Goal: Task Accomplishment & Management: Use online tool/utility

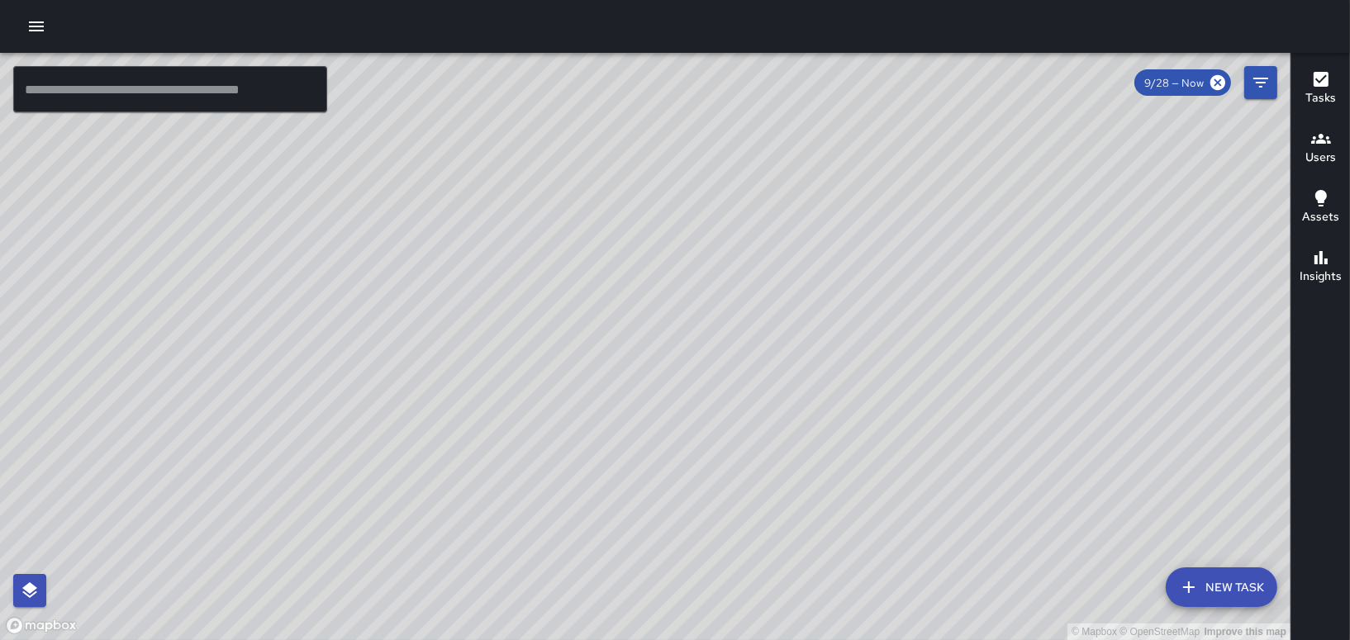
scroll to position [282, 0]
drag, startPoint x: 0, startPoint y: 57, endPoint x: 638, endPoint y: -21, distance: 642.7
click at [638, 0] on html "© Mapbox © OpenStreetMap Improve this map ​ New Task 9/28 — Now Map Layers Task…" at bounding box center [675, 320] width 1350 height 640
drag, startPoint x: 631, startPoint y: 346, endPoint x: 630, endPoint y: 355, distance: 9.1
drag, startPoint x: 809, startPoint y: 308, endPoint x: 744, endPoint y: 433, distance: 140.8
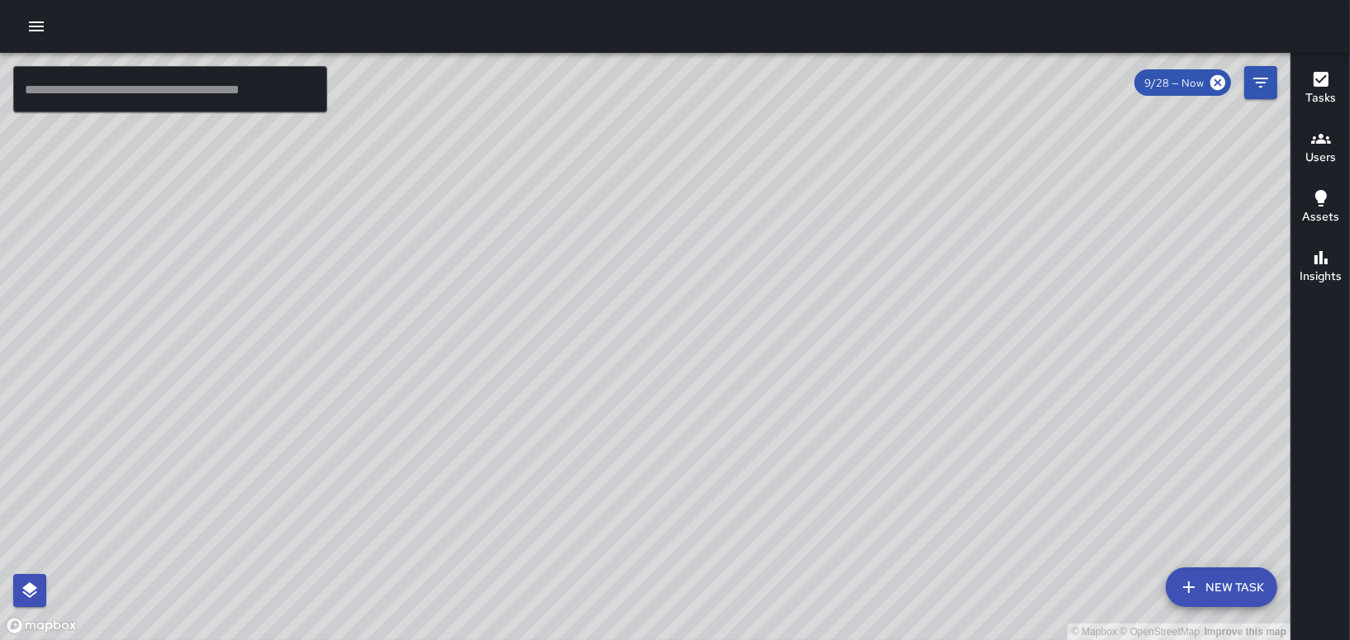
click at [744, 433] on div "© Mapbox © OpenStreetMap Improve this map" at bounding box center [645, 346] width 1291 height 587
drag, startPoint x: 686, startPoint y: 311, endPoint x: 678, endPoint y: 429, distance: 118.4
click at [678, 430] on div "© Mapbox © OpenStreetMap Improve this map" at bounding box center [645, 346] width 1291 height 587
drag, startPoint x: 653, startPoint y: 336, endPoint x: 756, endPoint y: 292, distance: 112.2
click at [756, 292] on div "© Mapbox © OpenStreetMap Improve this map" at bounding box center [645, 346] width 1291 height 587
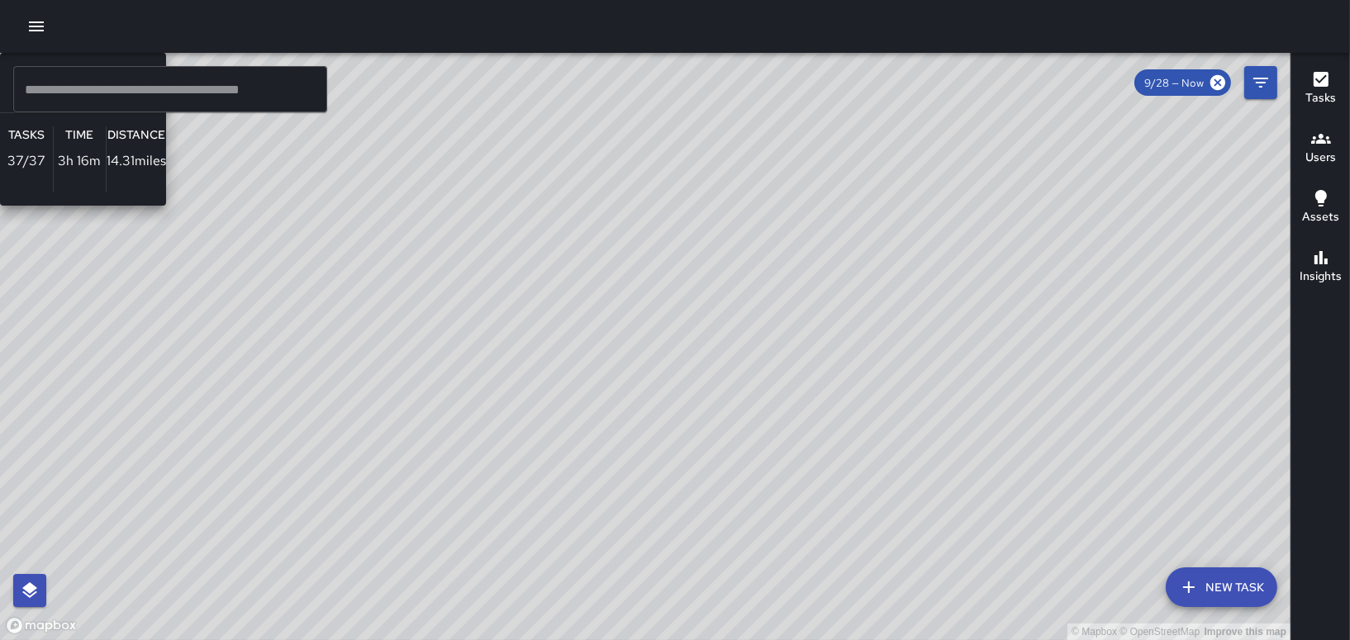
click at [681, 168] on div "© Mapbox © OpenStreetMap Improve this map [PERSON_NAME] Ambassador Tasks 37 / 3…" at bounding box center [645, 346] width 1291 height 587
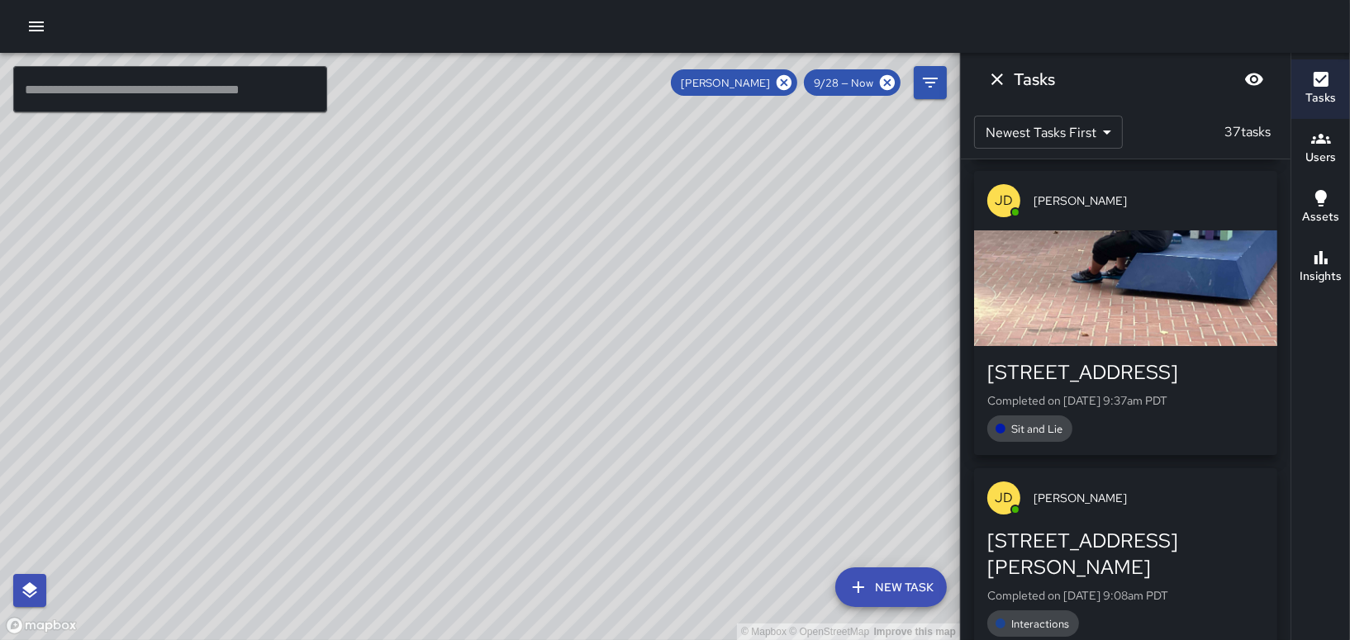
scroll to position [330, 0]
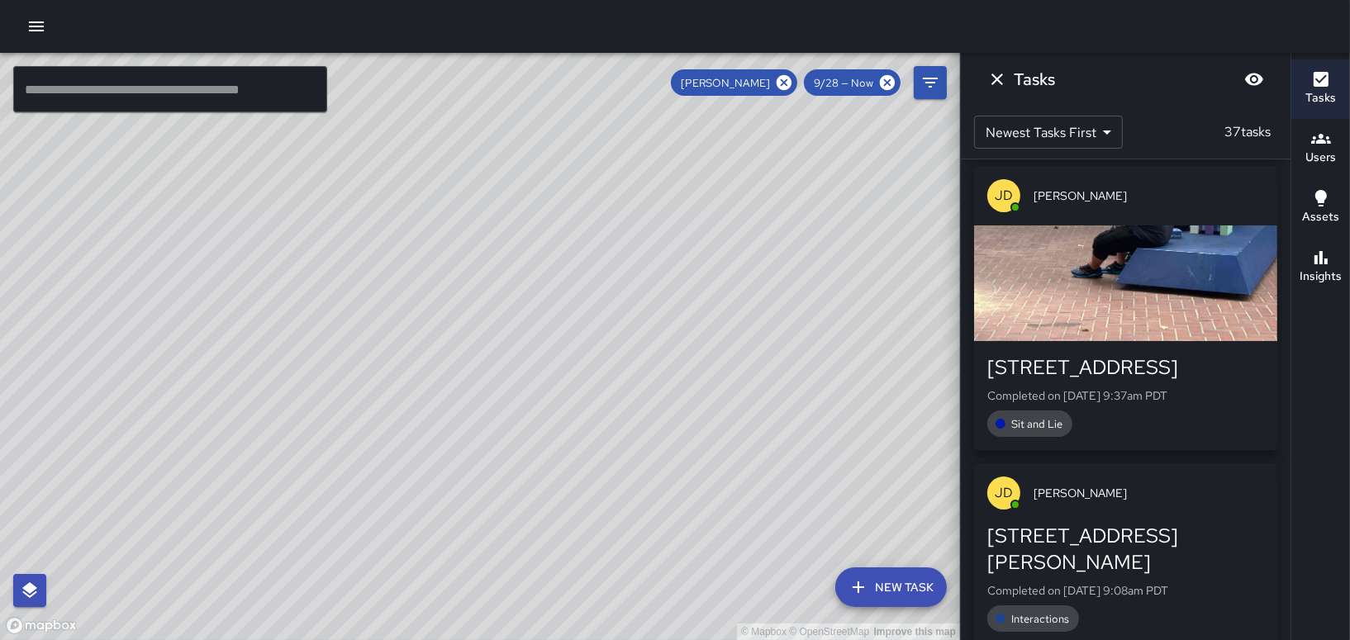
drag, startPoint x: 885, startPoint y: 340, endPoint x: 659, endPoint y: 395, distance: 232.9
click at [659, 395] on div "© Mapbox © OpenStreetMap Improve this map" at bounding box center [480, 346] width 960 height 587
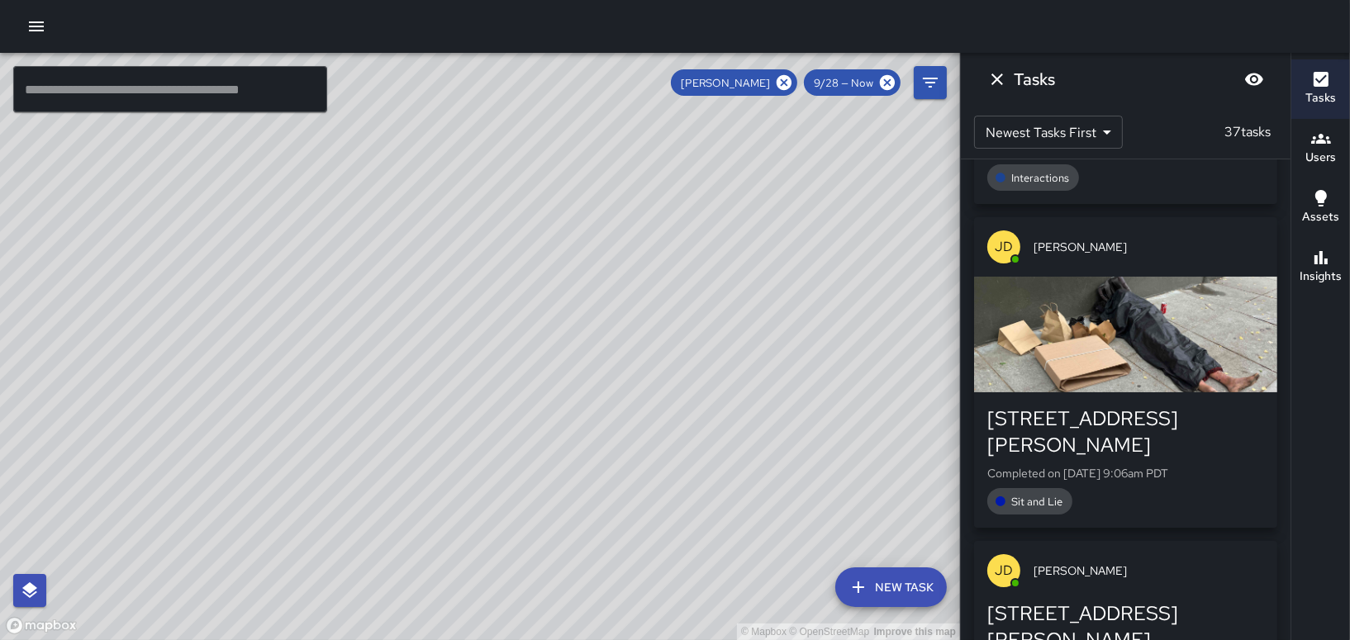
scroll to position [991, 0]
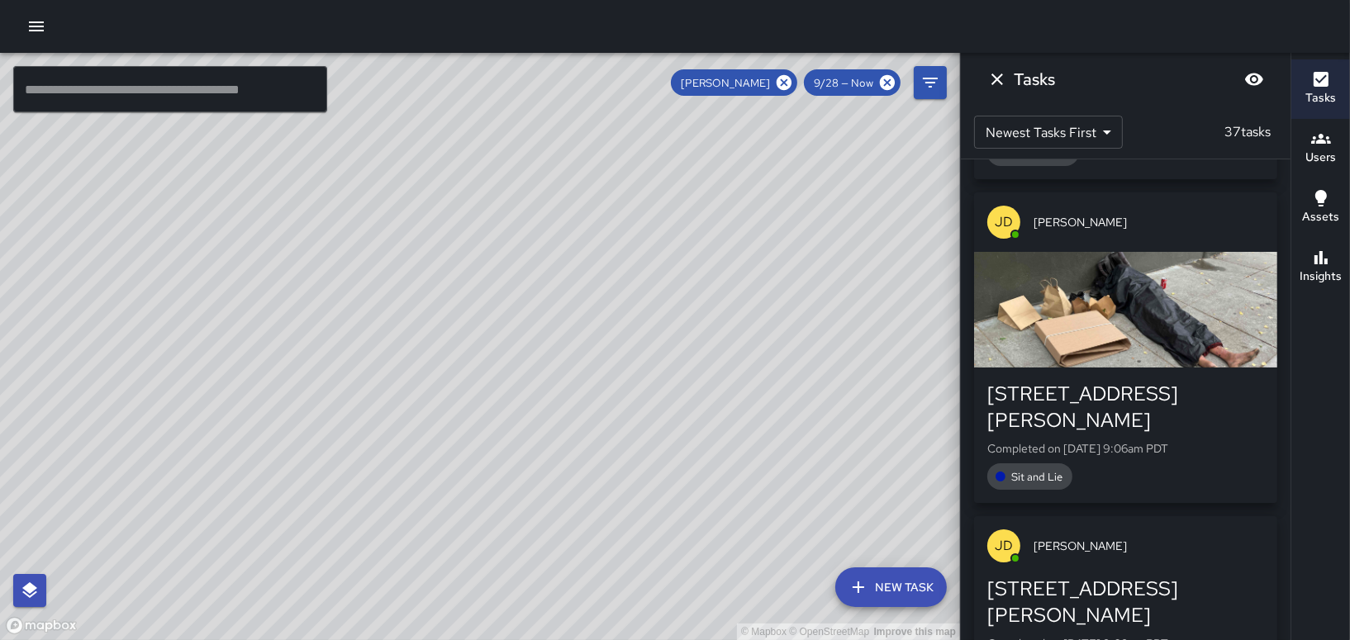
click at [1134, 440] on p "Completed on [DATE] 9:06am PDT" at bounding box center [1125, 448] width 277 height 17
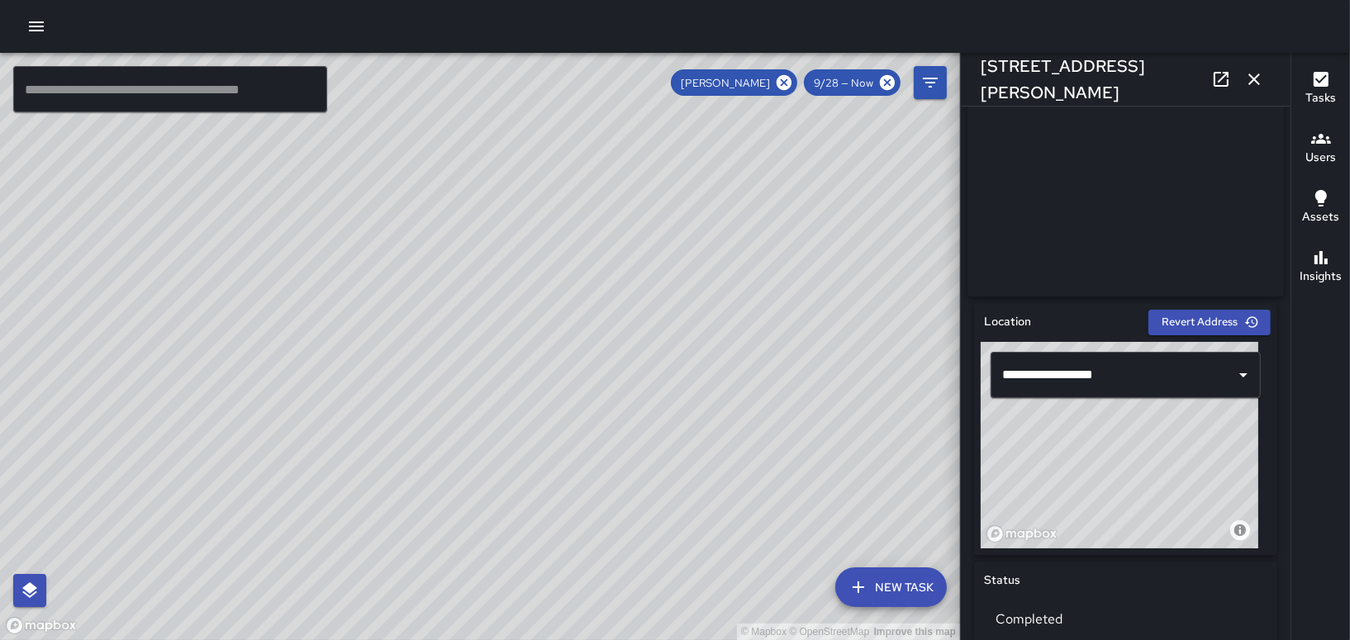
scroll to position [330, 0]
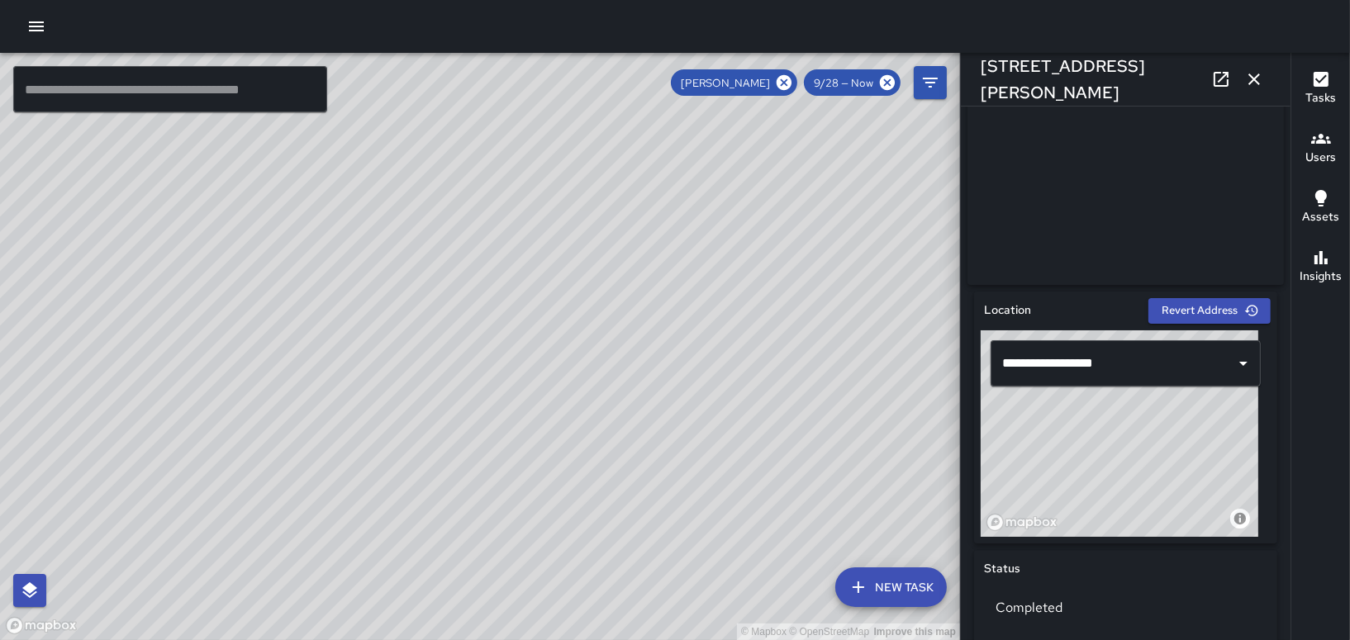
click at [1251, 75] on icon "button" at bounding box center [1254, 80] width 12 height 12
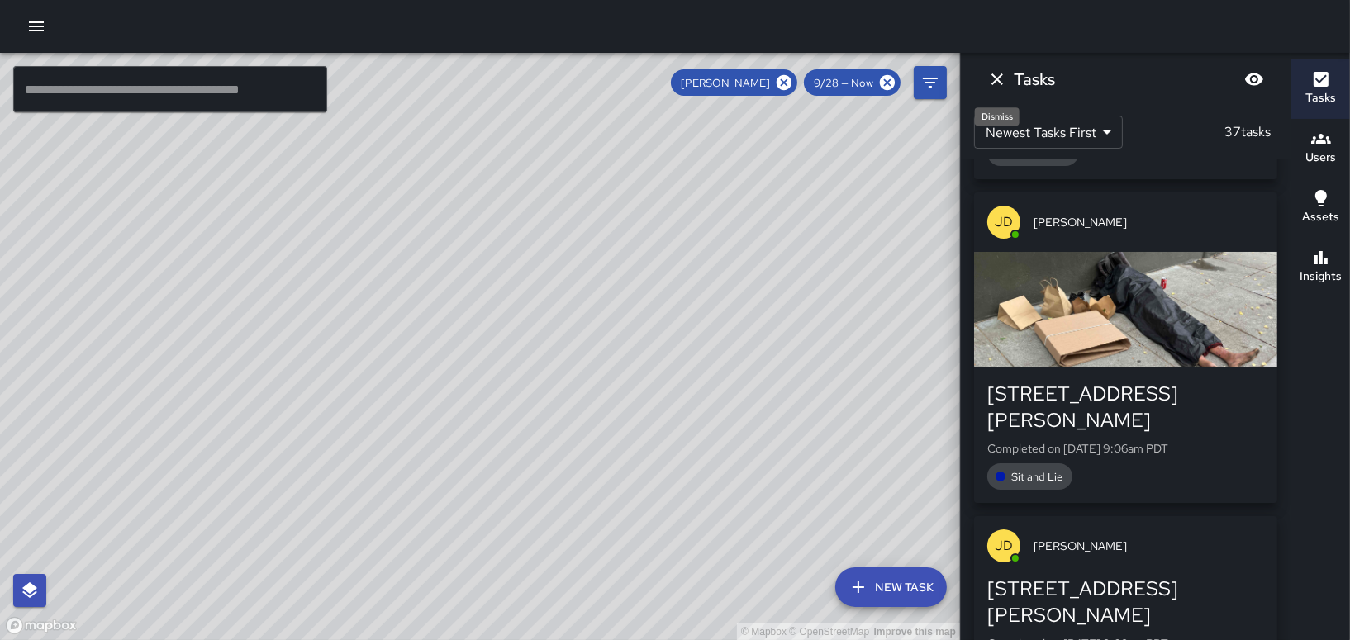
click at [1002, 81] on icon "Dismiss" at bounding box center [997, 79] width 20 height 20
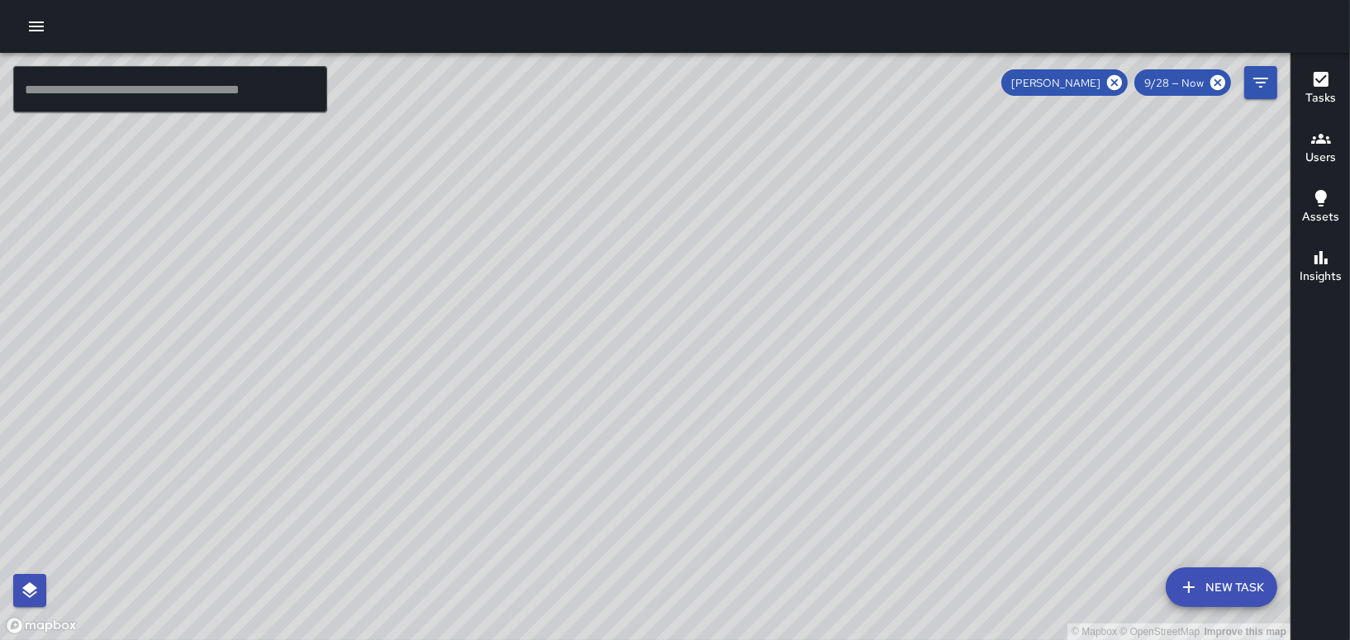
drag, startPoint x: 530, startPoint y: 360, endPoint x: 601, endPoint y: 357, distance: 71.1
click at [646, 344] on div "© Mapbox © OpenStreetMap Improve this map" at bounding box center [645, 346] width 1291 height 587
click at [446, 415] on div "© Mapbox © OpenStreetMap Improve this map [PERSON_NAME] Ambassador Tasks 37 / 3…" at bounding box center [645, 346] width 1291 height 587
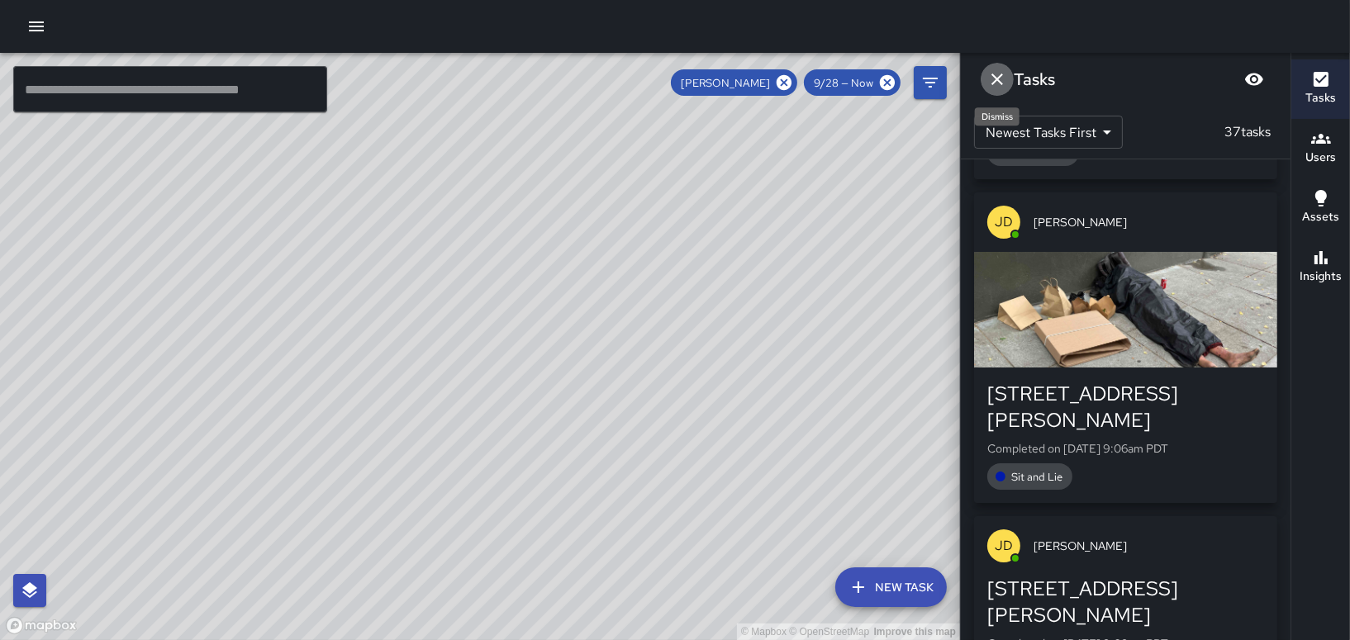
click at [996, 74] on icon "Dismiss" at bounding box center [997, 79] width 20 height 20
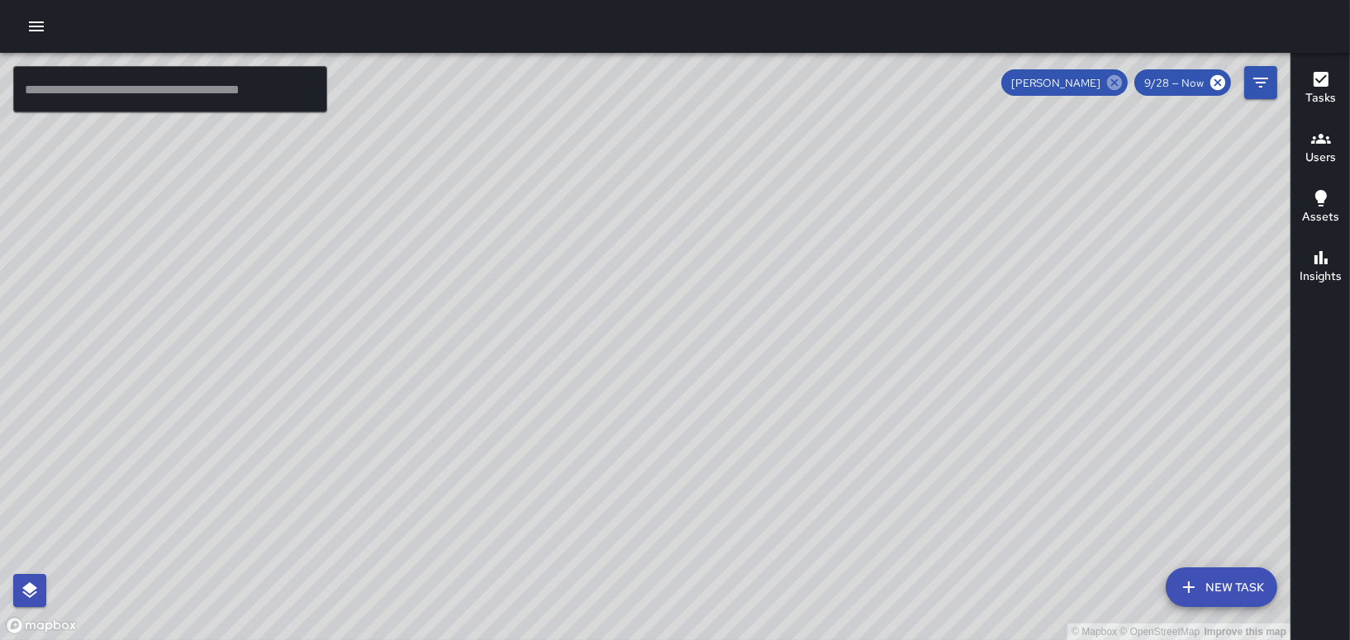
click at [1124, 74] on icon at bounding box center [1114, 83] width 18 height 18
drag, startPoint x: 732, startPoint y: 282, endPoint x: 876, endPoint y: -86, distance: 394.8
click at [876, 0] on html "© Mapbox © OpenStreetMap Improve this map ​ New Task 9/28 — Now Map Layers Task…" at bounding box center [675, 320] width 1350 height 640
drag, startPoint x: 825, startPoint y: 175, endPoint x: 754, endPoint y: 671, distance: 500.7
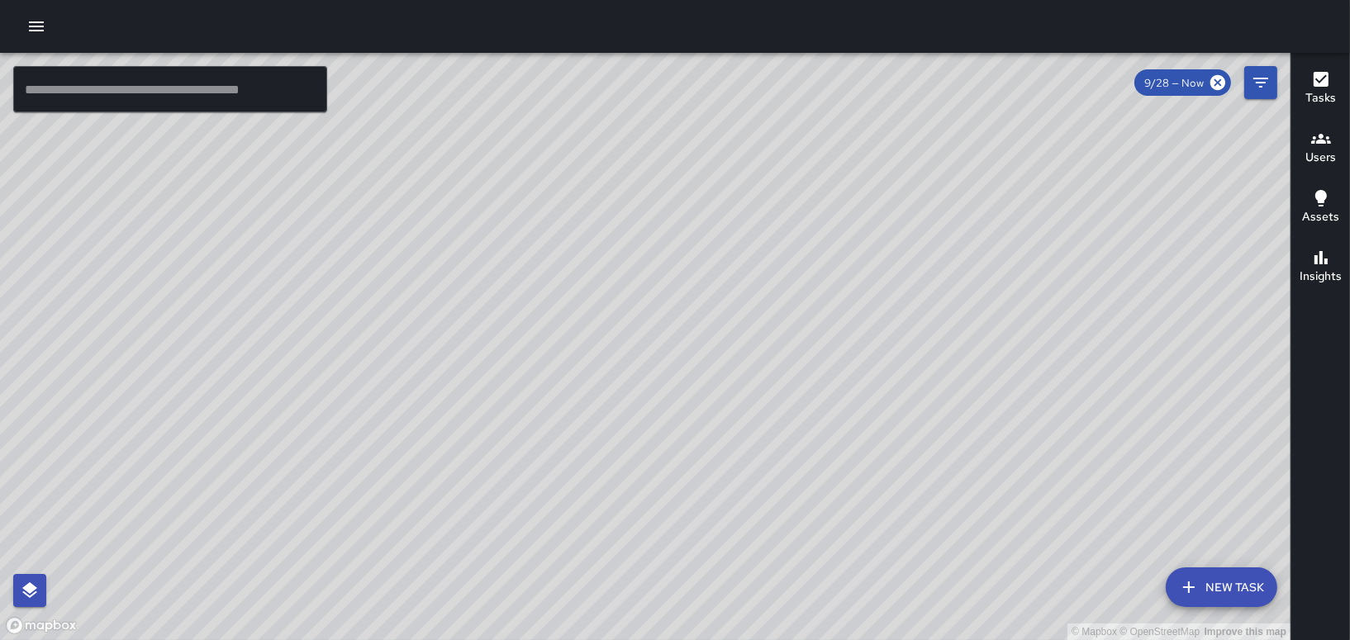
click at [754, 640] on html "© Mapbox © OpenStreetMap Improve this map ​ New Task 9/28 — Now Map Layers Task…" at bounding box center [675, 320] width 1350 height 640
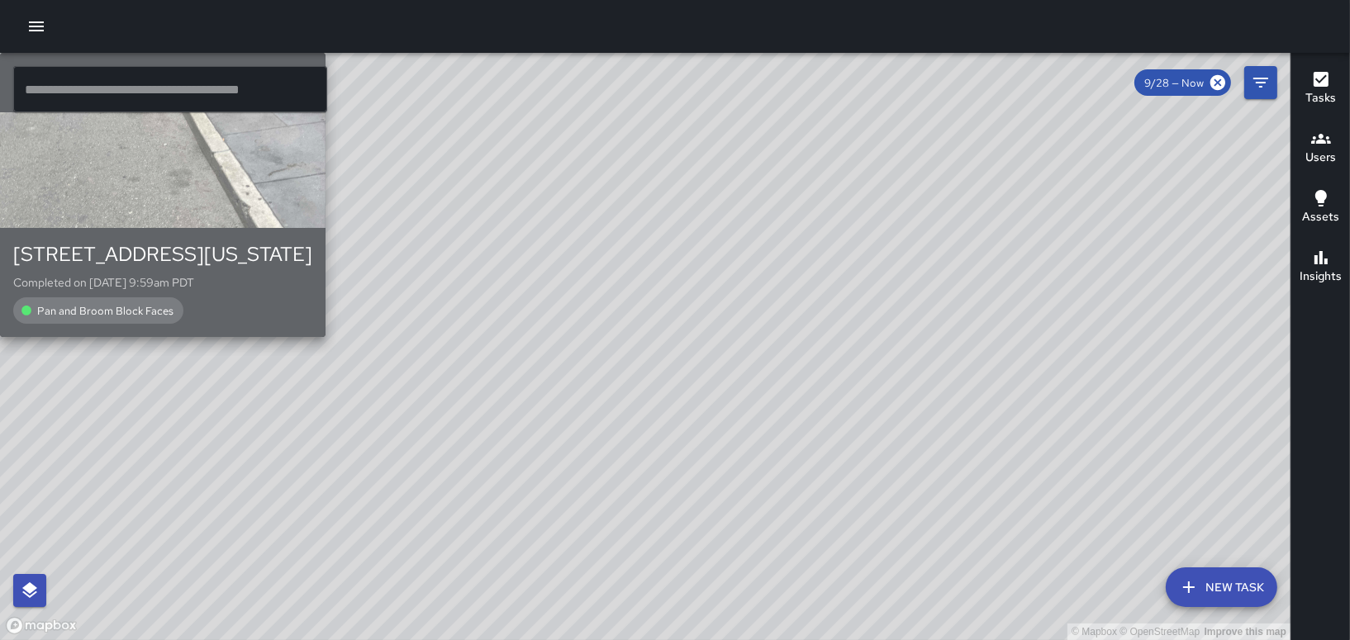
click at [326, 228] on div "button" at bounding box center [163, 170] width 326 height 116
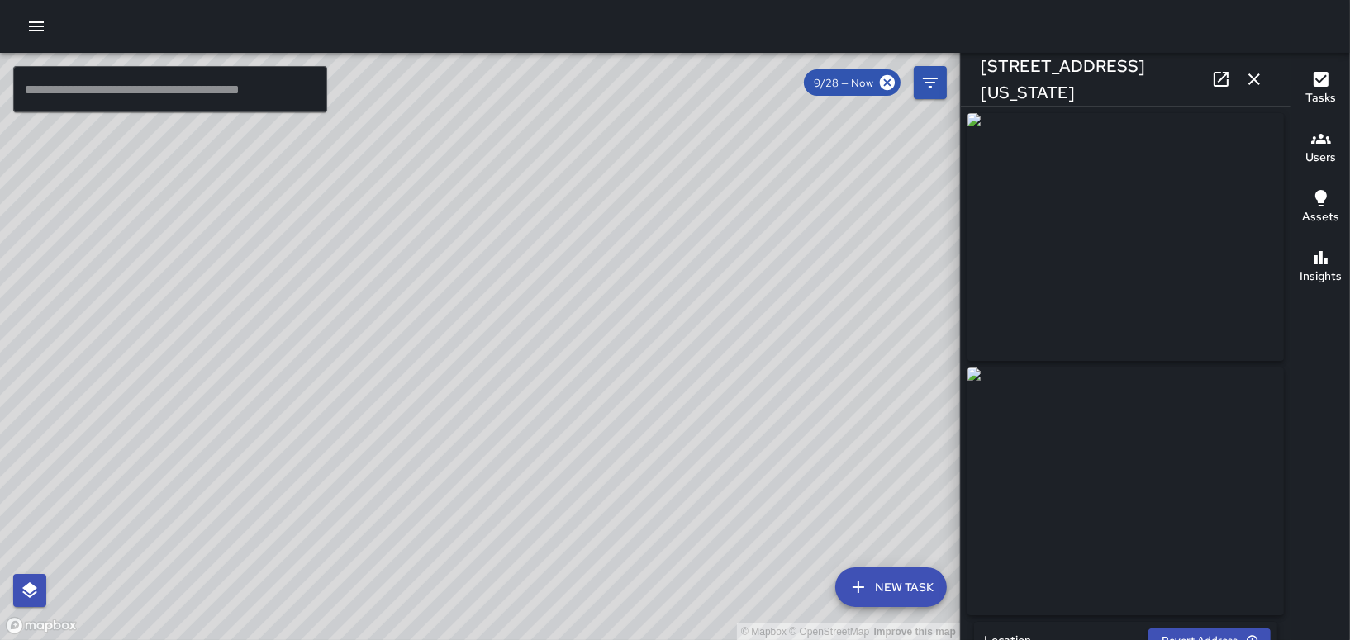
type input "**********"
click at [1126, 326] on img at bounding box center [1126, 237] width 316 height 248
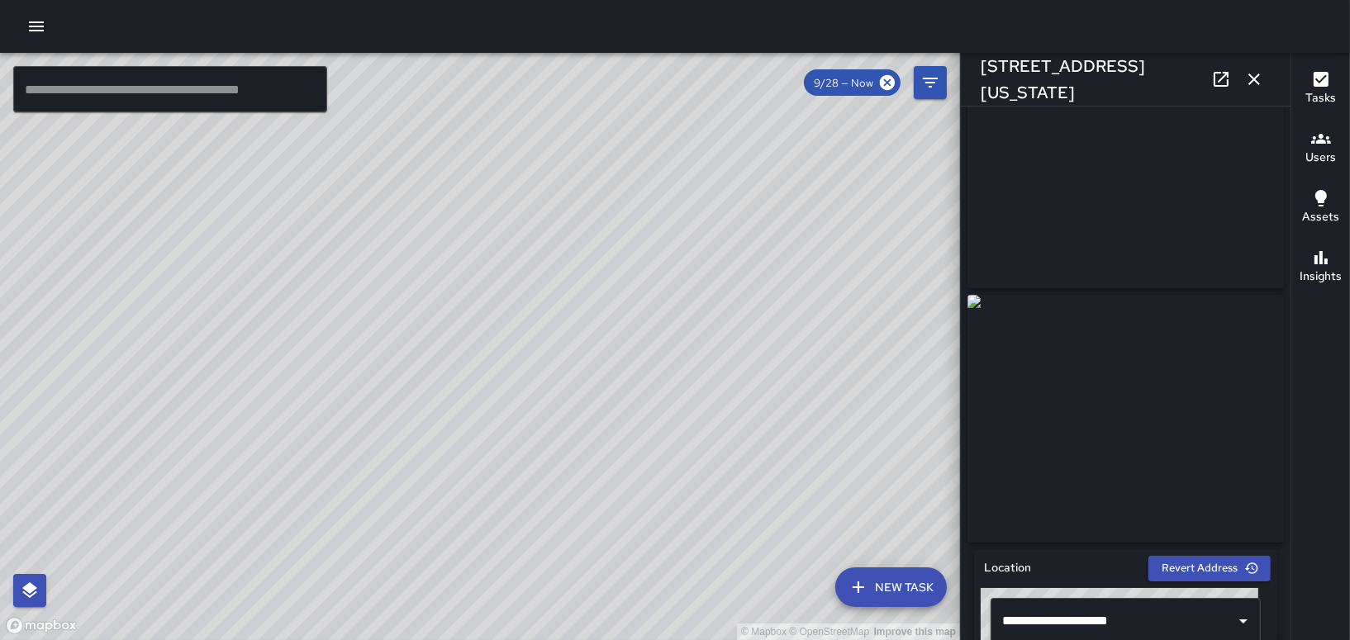
scroll to position [0, 0]
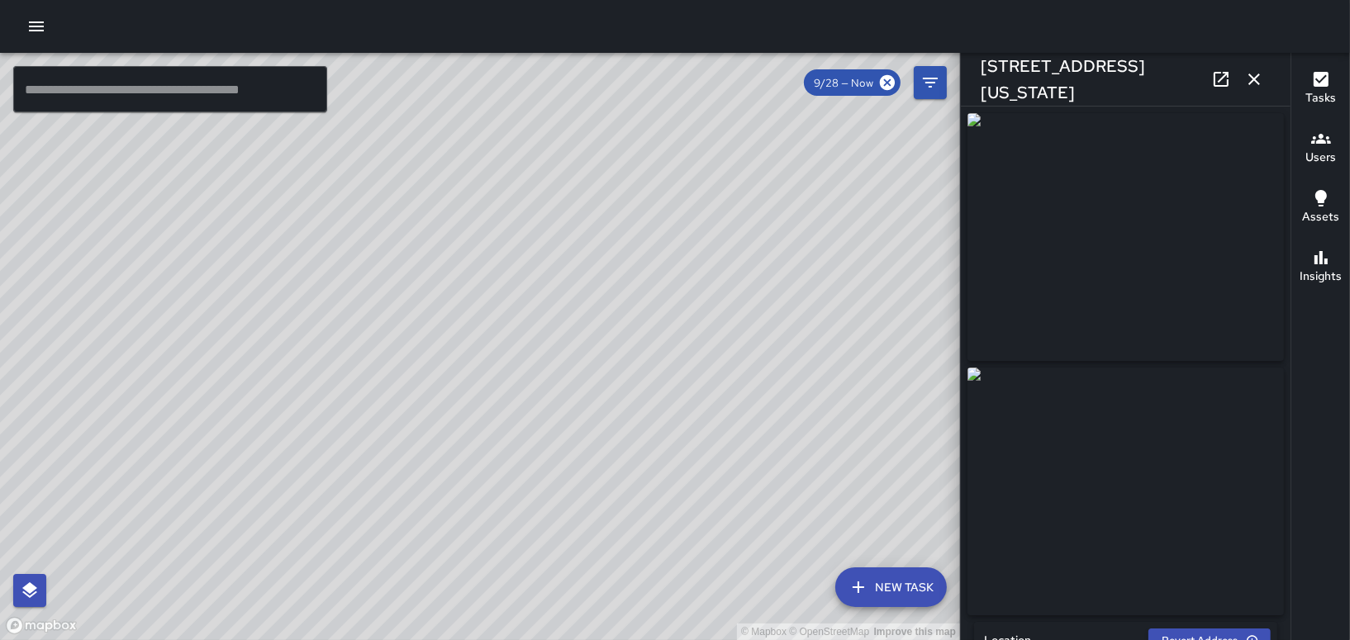
click at [1250, 88] on icon "button" at bounding box center [1254, 79] width 20 height 20
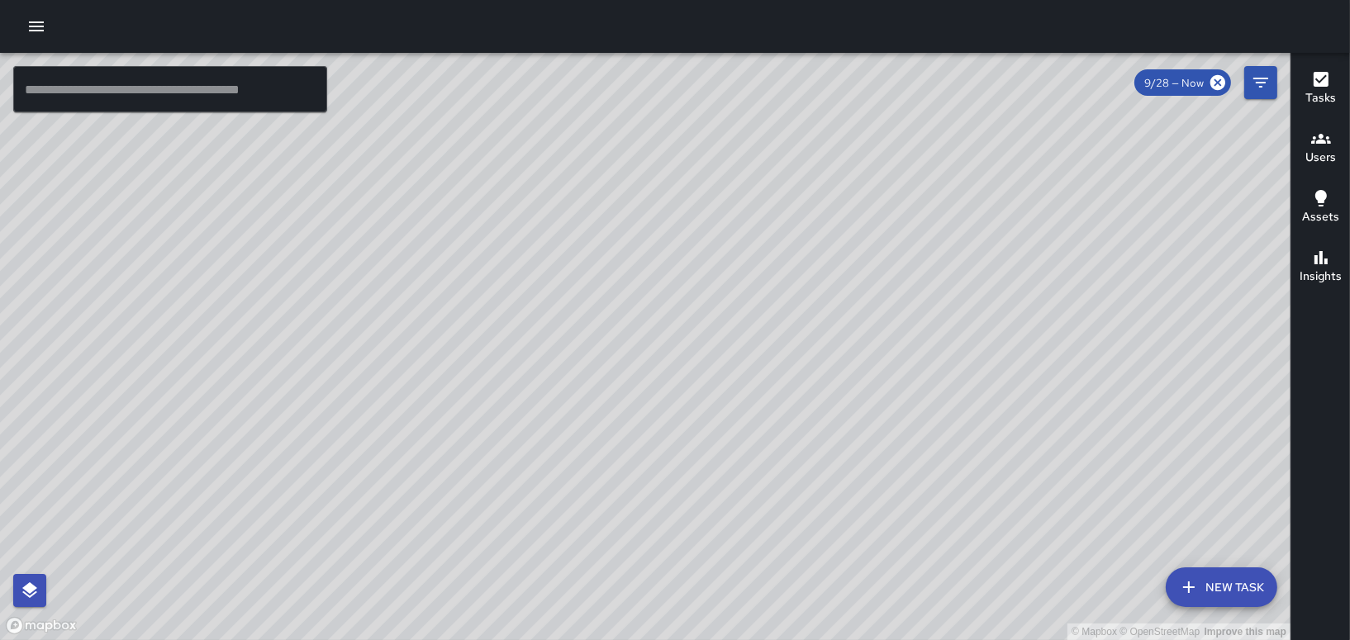
scroll to position [6203, 0]
drag, startPoint x: 371, startPoint y: 273, endPoint x: 672, endPoint y: 59, distance: 369.1
click at [672, 59] on div "© Mapbox © OpenStreetMap Improve this map" at bounding box center [645, 346] width 1291 height 587
